Goal: Obtain resource: Download file/media

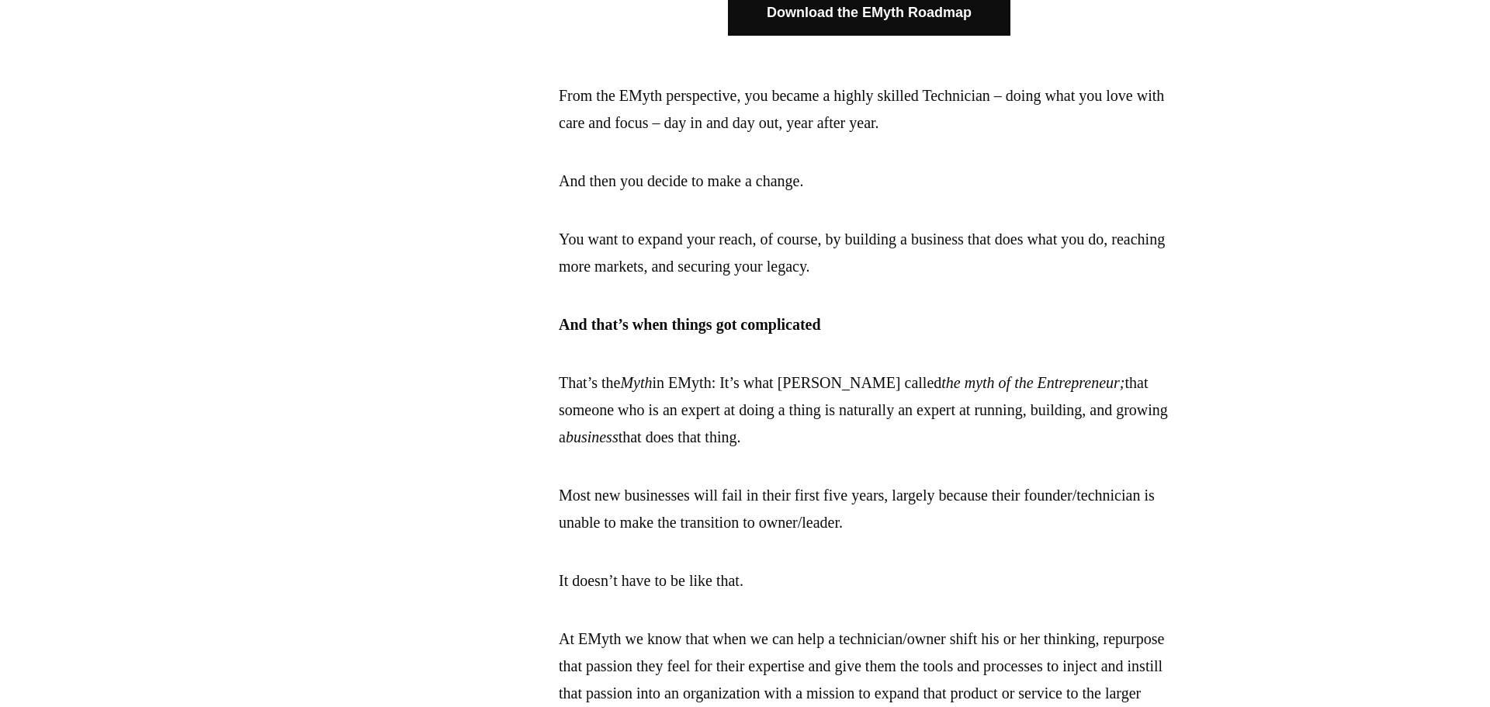
click at [797, 12] on link "Download the EMyth Roadmap" at bounding box center [869, 13] width 283 height 46
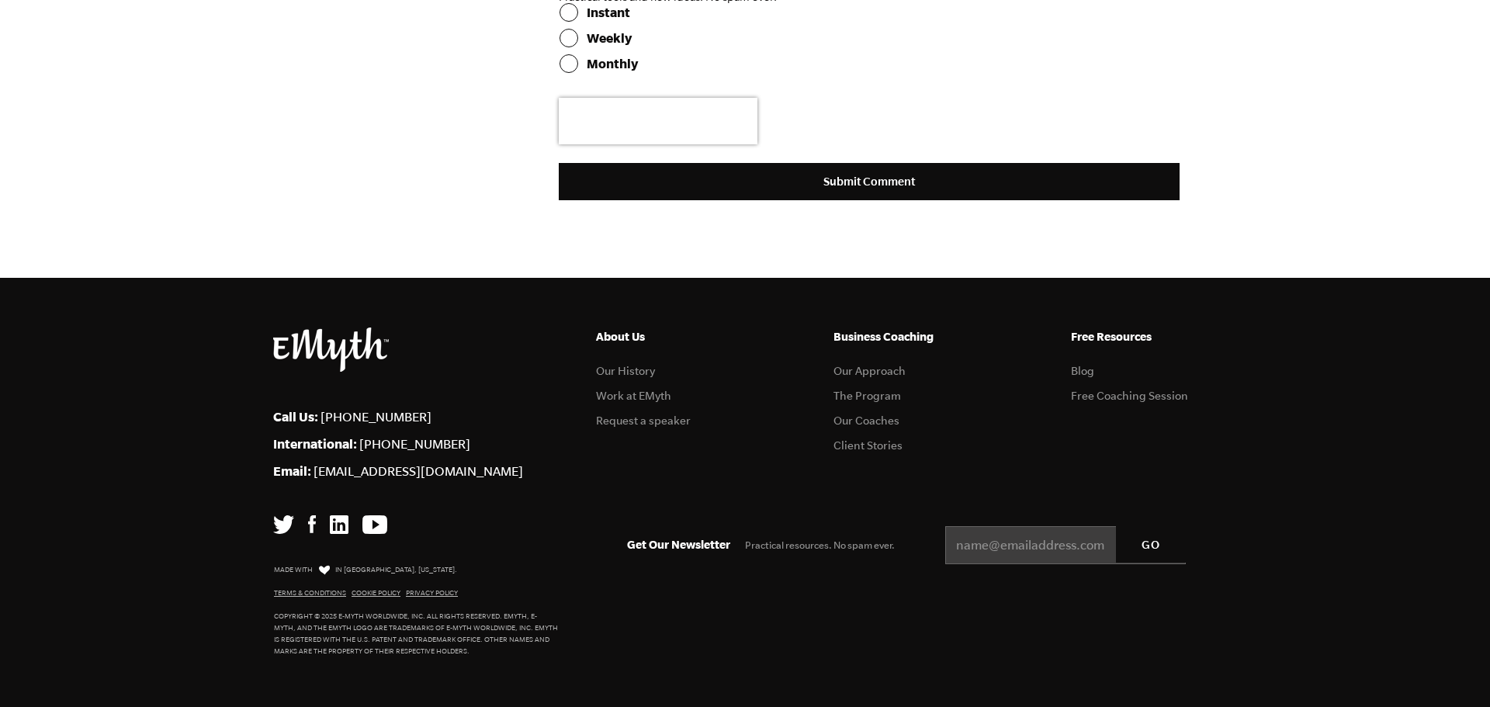
scroll to position [5283, 0]
click at [1084, 377] on link "Blog" at bounding box center [1082, 371] width 23 height 12
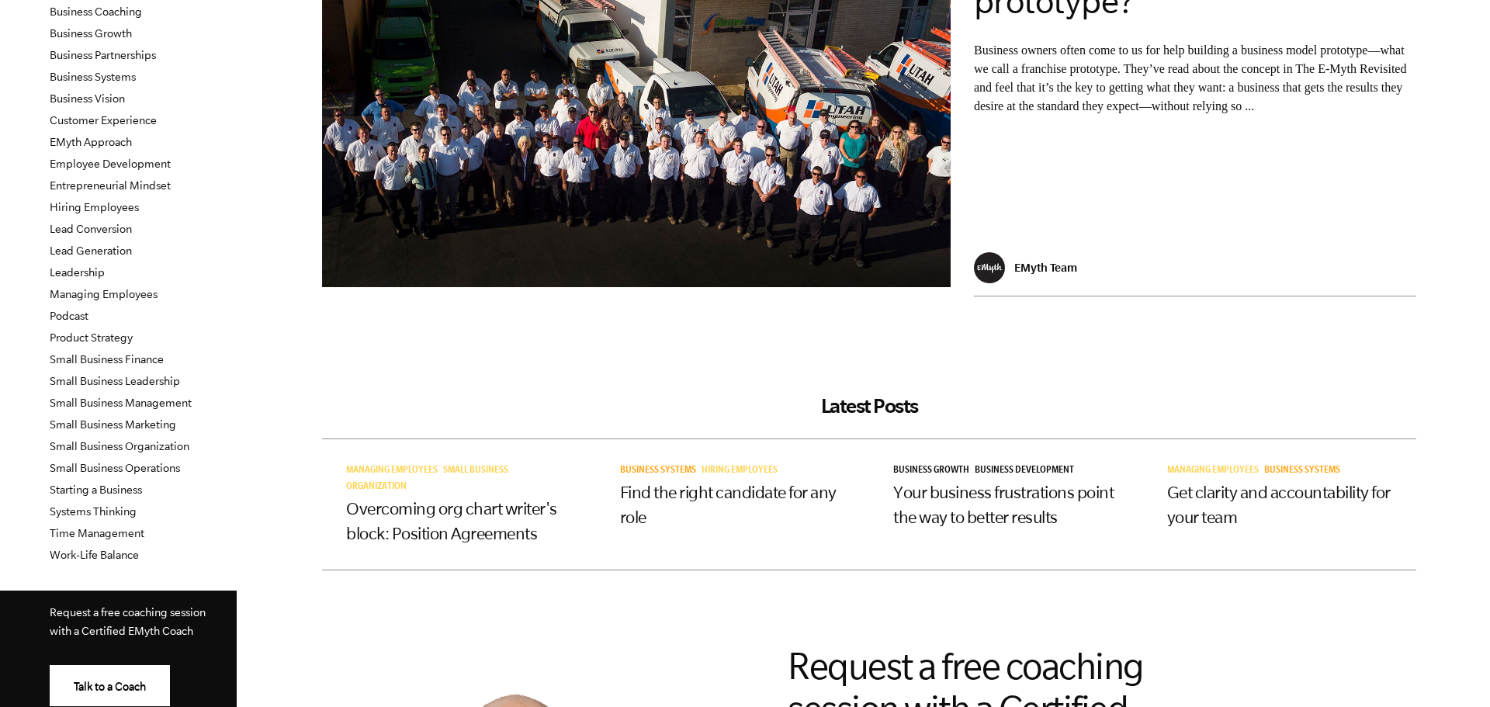
scroll to position [186, 0]
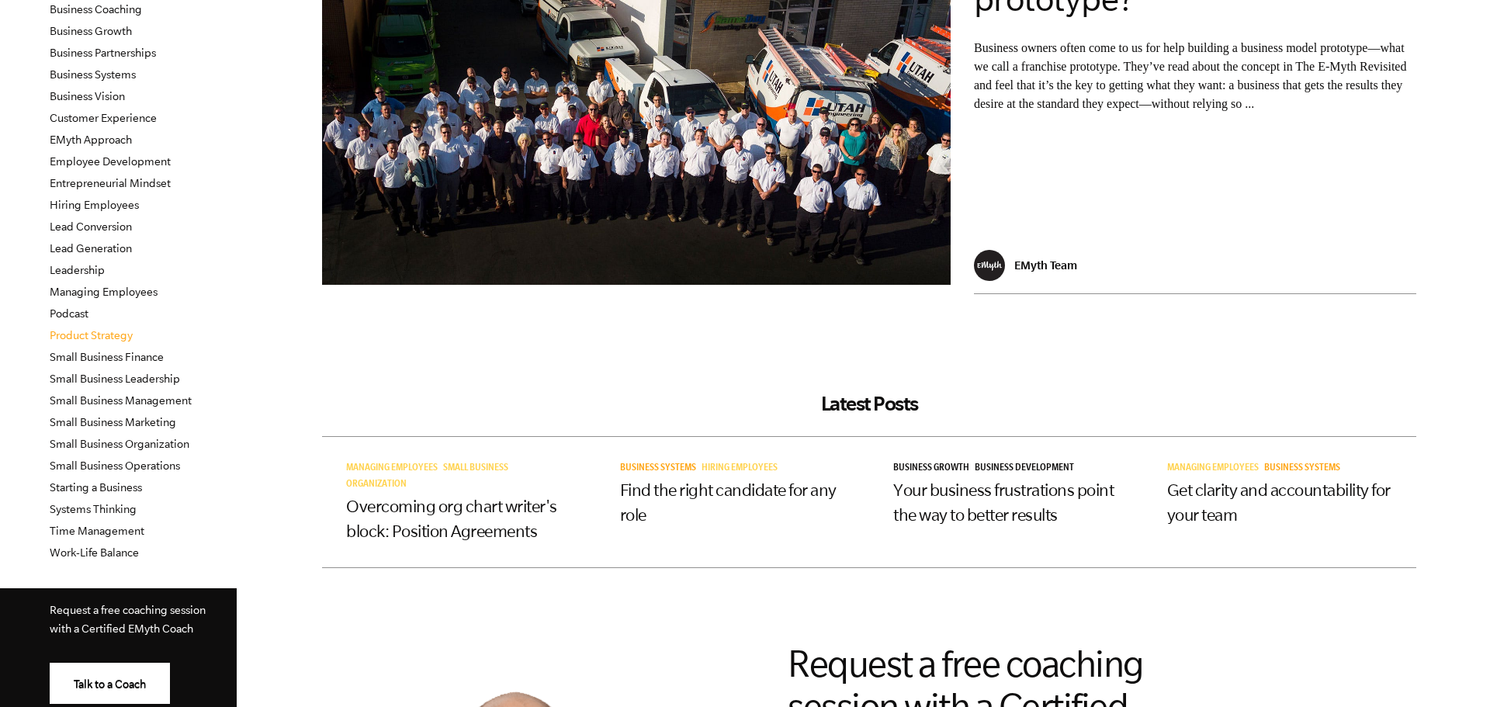
click at [111, 341] on link "Product Strategy" at bounding box center [91, 335] width 83 height 12
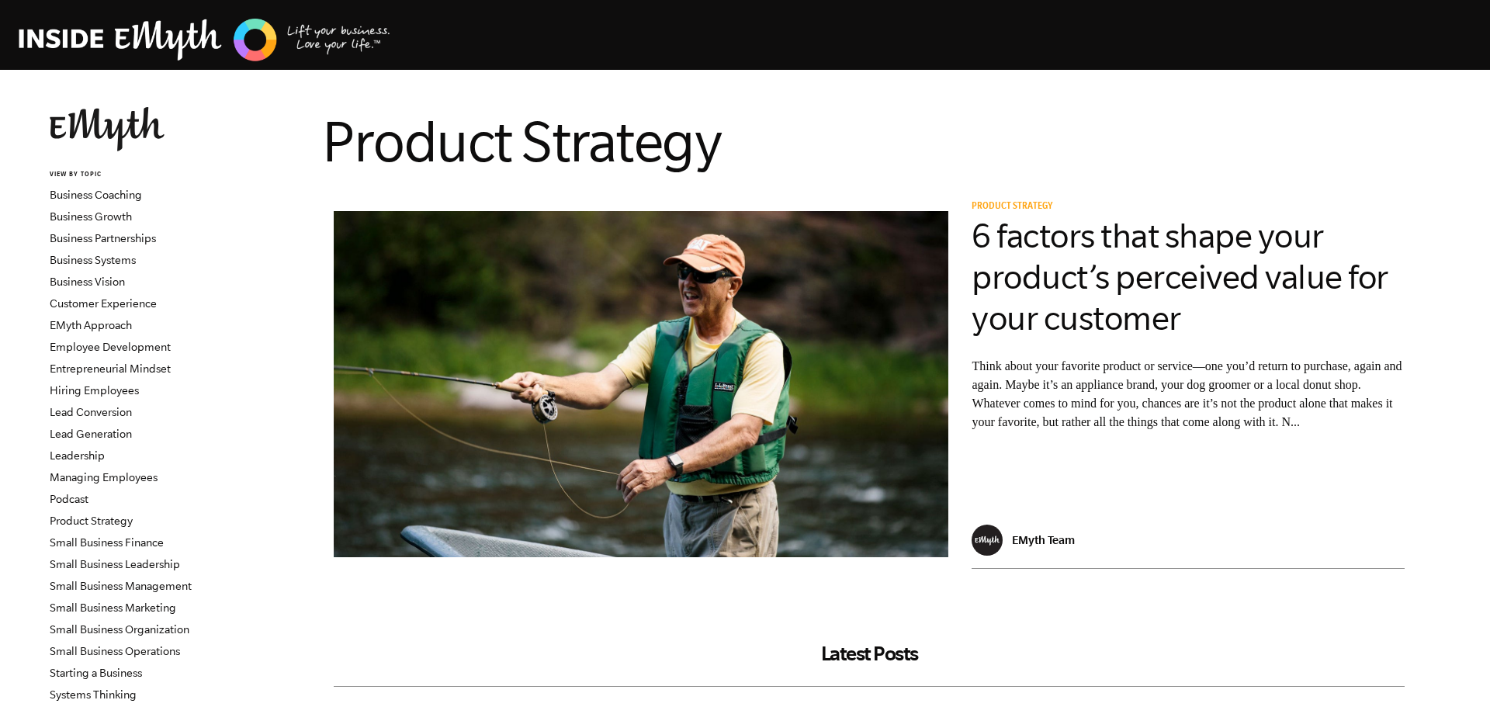
click at [111, 341] on link "Employee Development" at bounding box center [110, 347] width 121 height 12
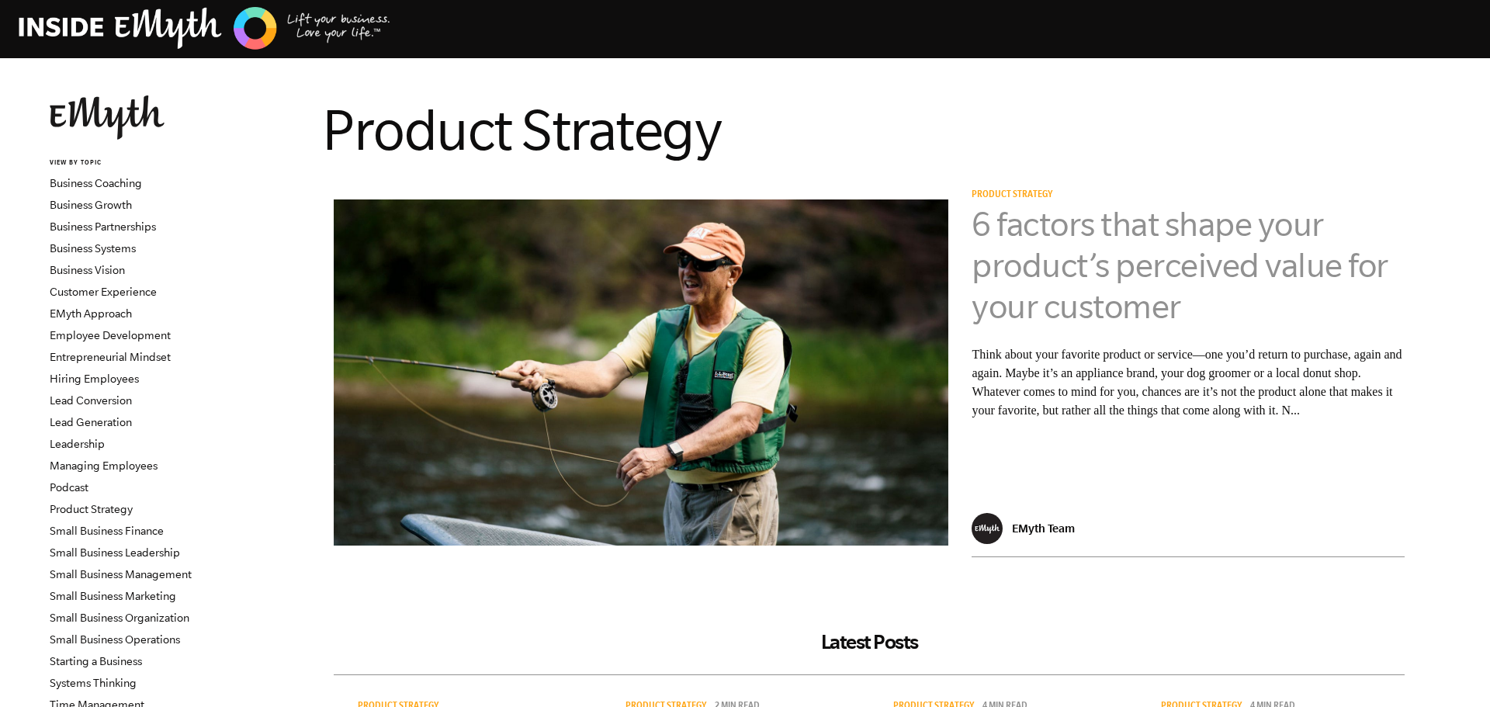
click at [1021, 240] on link "6 factors that shape your product’s perceived value for your customer" at bounding box center [1180, 265] width 417 height 120
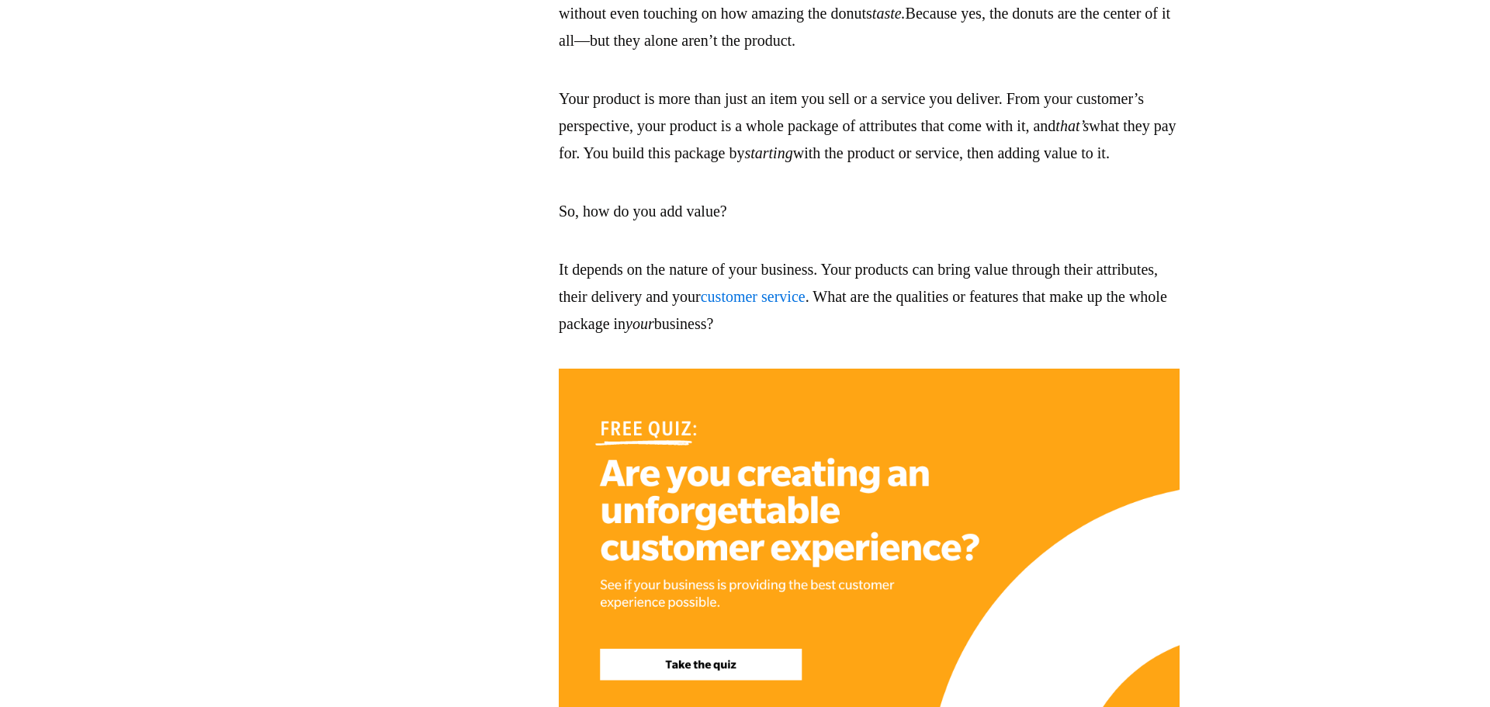
scroll to position [1574, 0]
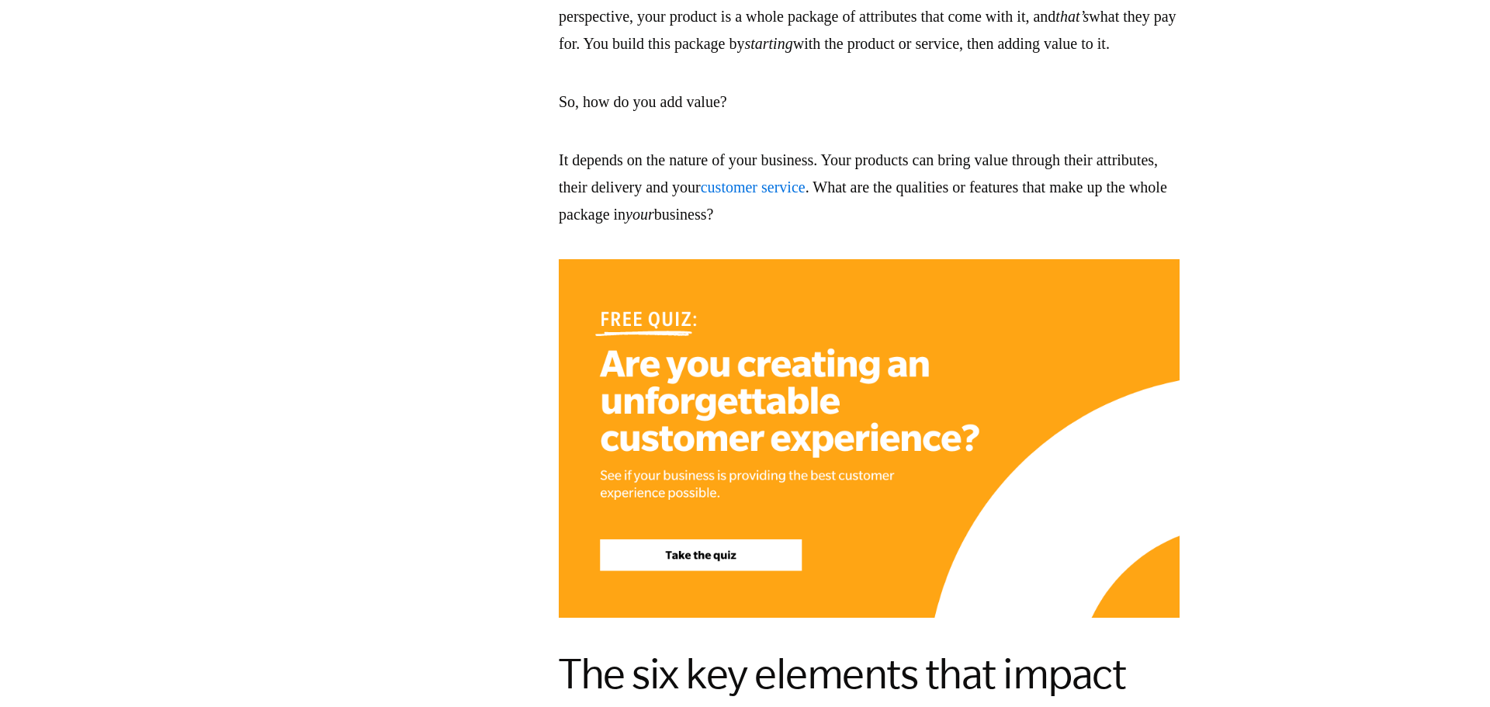
click at [806, 196] on link "customer service" at bounding box center [753, 187] width 105 height 17
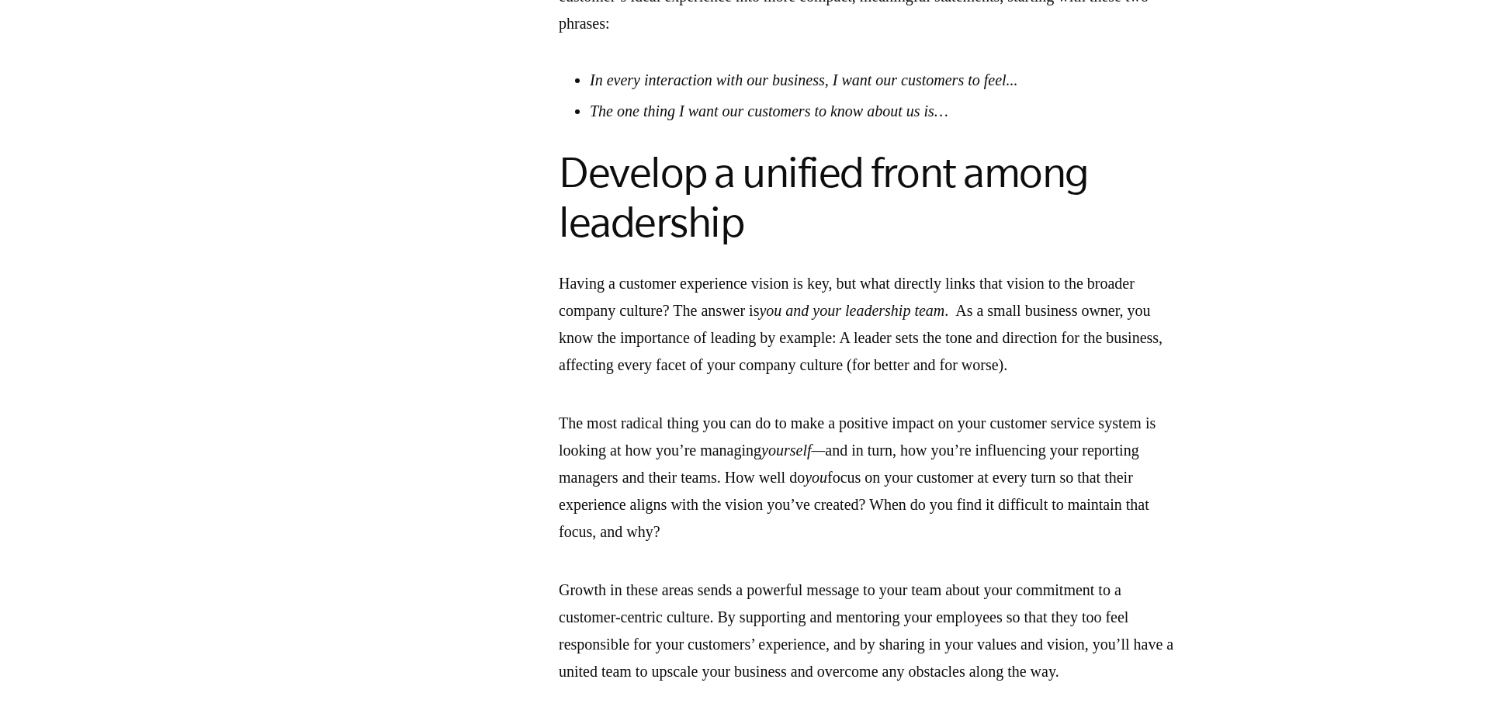
scroll to position [3185, 0]
